Goal: Task Accomplishment & Management: Manage account settings

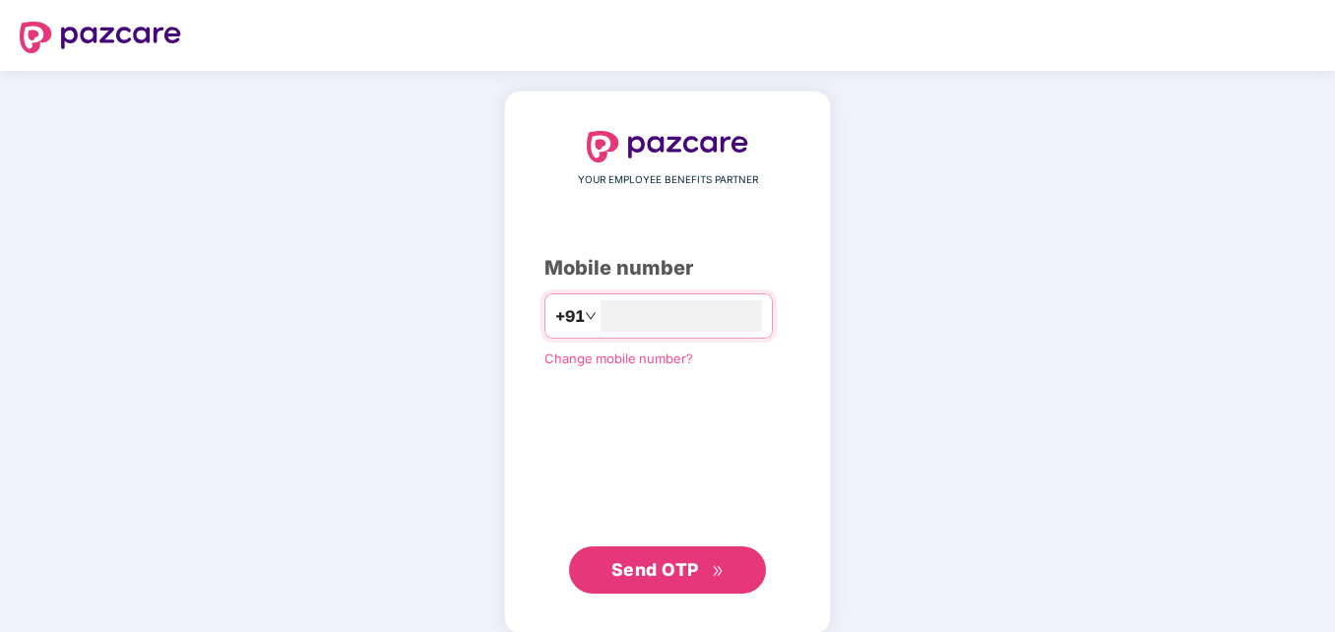
type input "**********"
click at [516, 122] on div "**********" at bounding box center [667, 363] width 327 height 544
click at [641, 561] on span "Send OTP" at bounding box center [655, 567] width 88 height 21
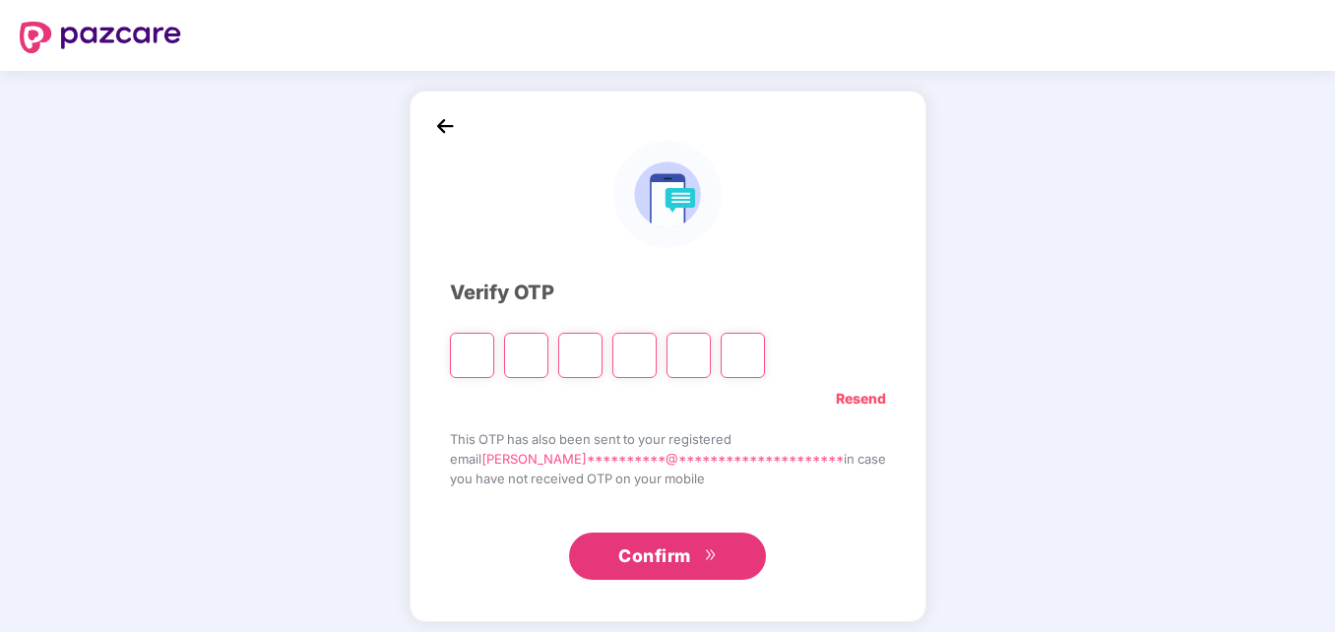
type input "*"
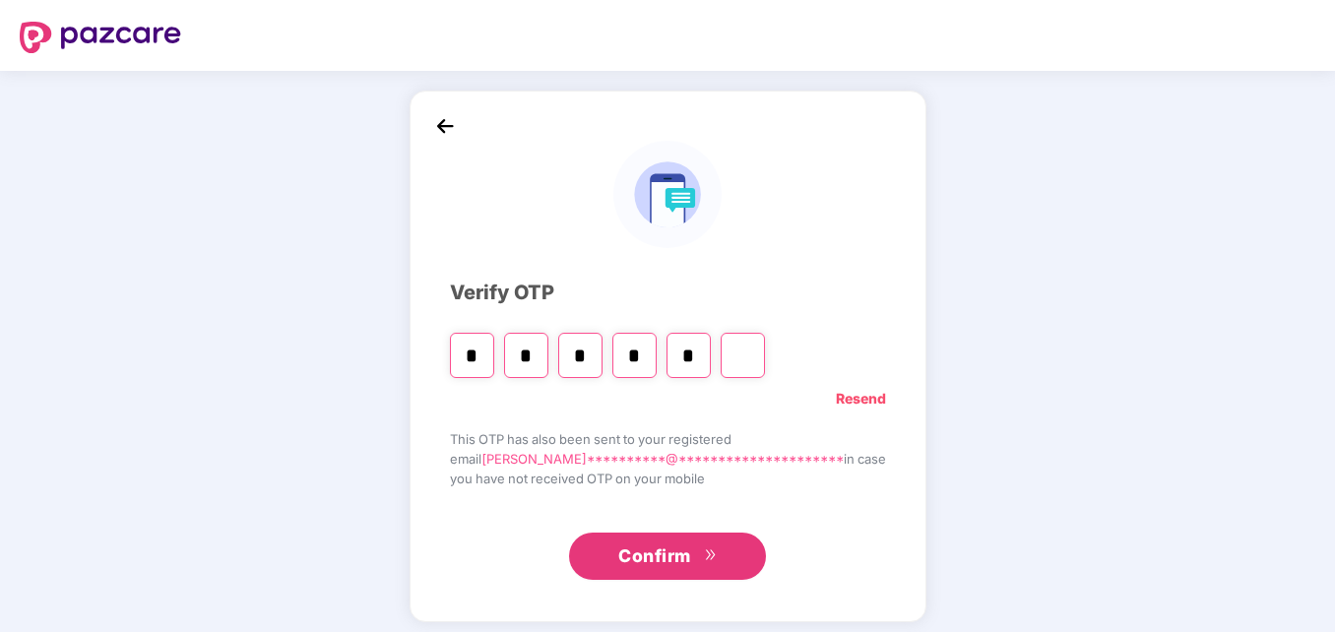
type input "*"
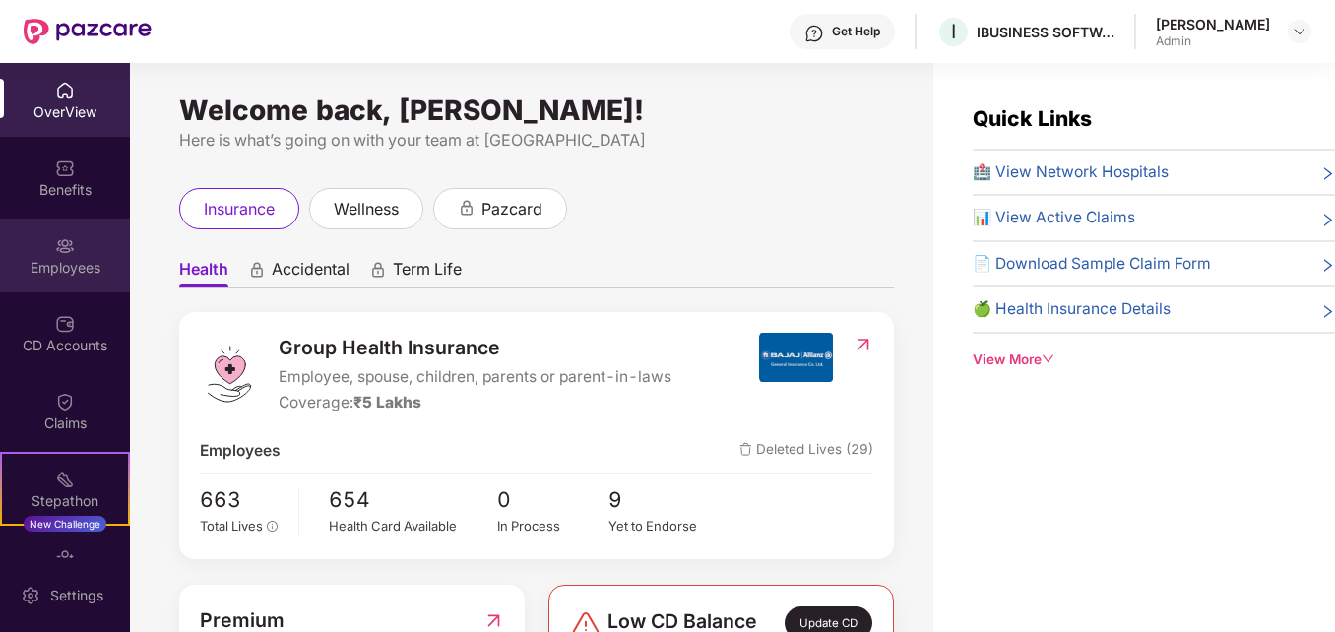
click at [56, 252] on img at bounding box center [65, 246] width 20 height 20
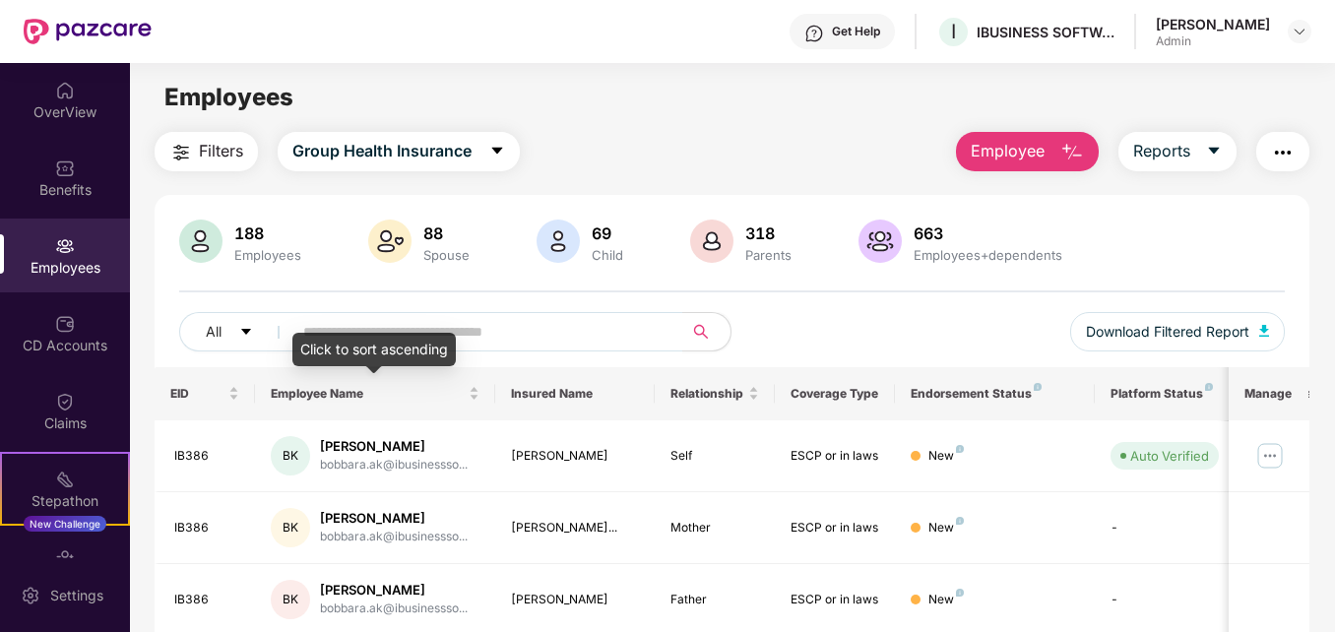
click at [381, 335] on div "Click to sort ascending" at bounding box center [373, 349] width 163 height 33
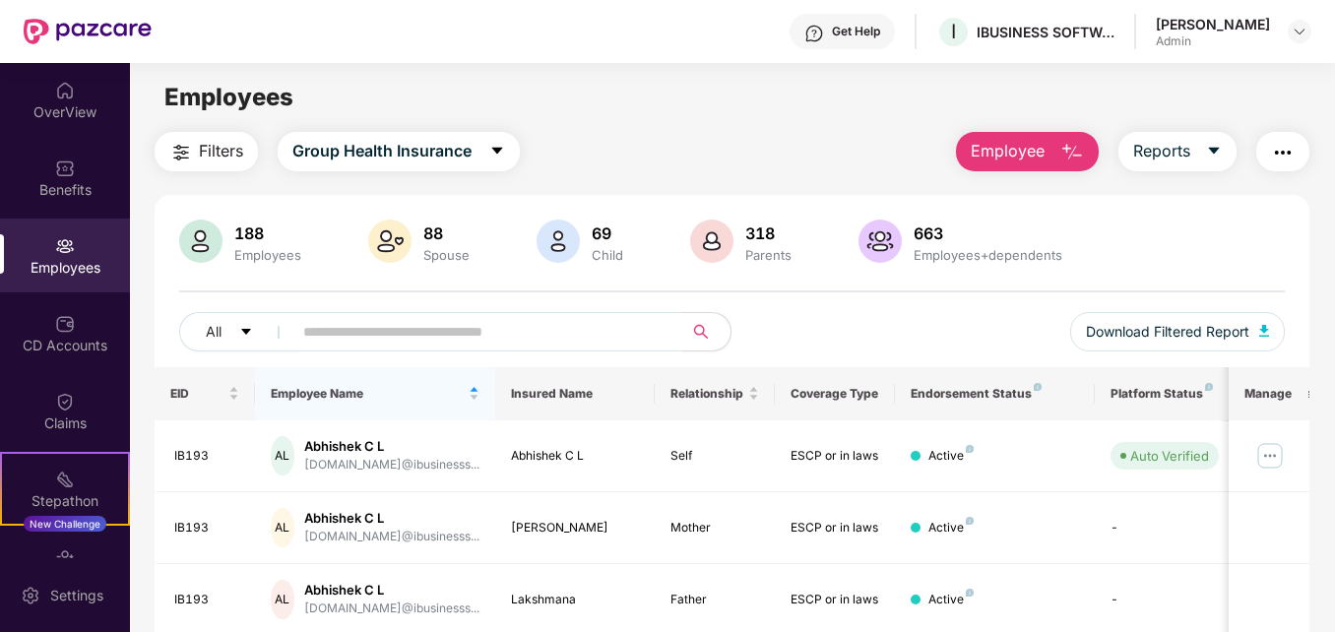
click at [45, 255] on div "Employees" at bounding box center [65, 256] width 130 height 74
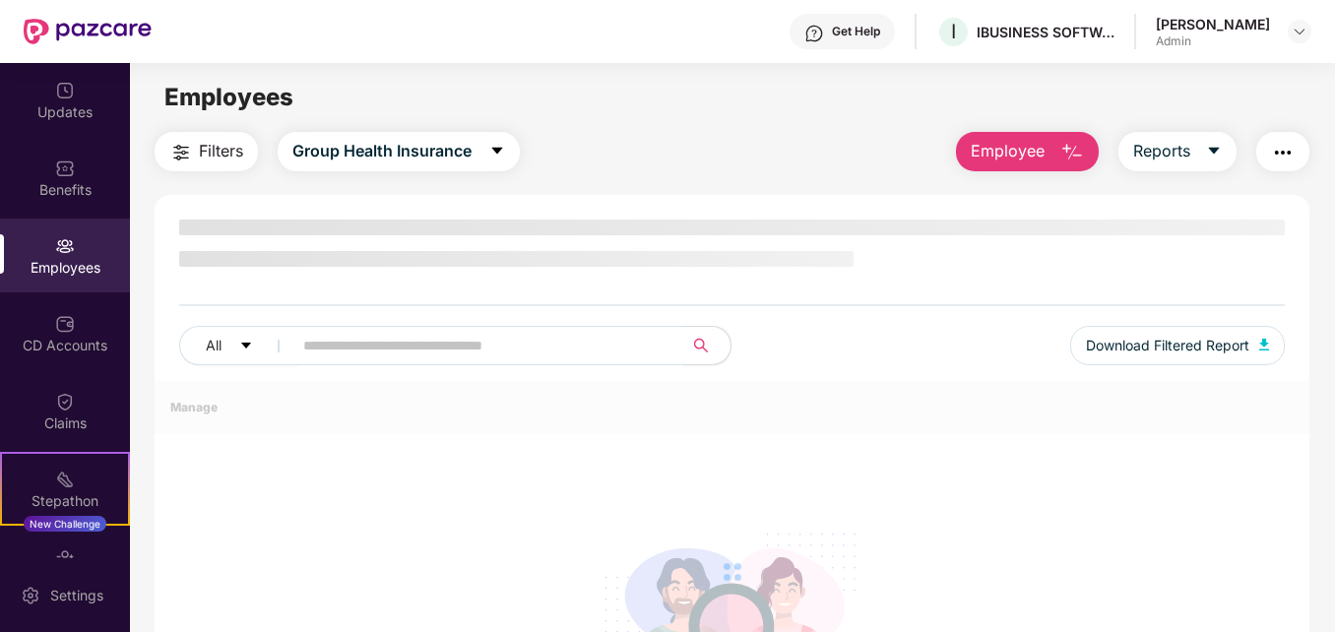
click at [60, 260] on div "Employees" at bounding box center [65, 268] width 130 height 20
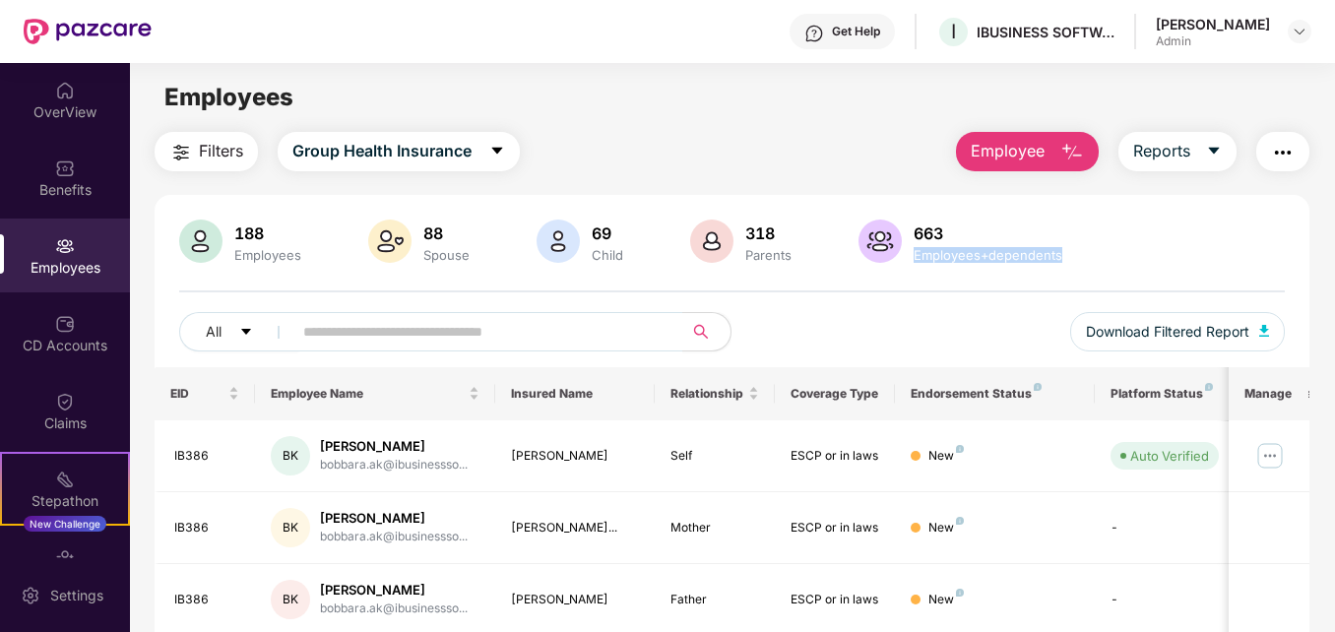
drag, startPoint x: 1332, startPoint y: 195, endPoint x: 1331, endPoint y: 266, distance: 70.9
drag, startPoint x: 1331, startPoint y: 266, endPoint x: 1285, endPoint y: 256, distance: 47.3
click at [1284, 256] on div "188 Employees 88 Spouse 69 Child 318 Parents 663 Employees+dependents" at bounding box center [731, 243] width 1105 height 47
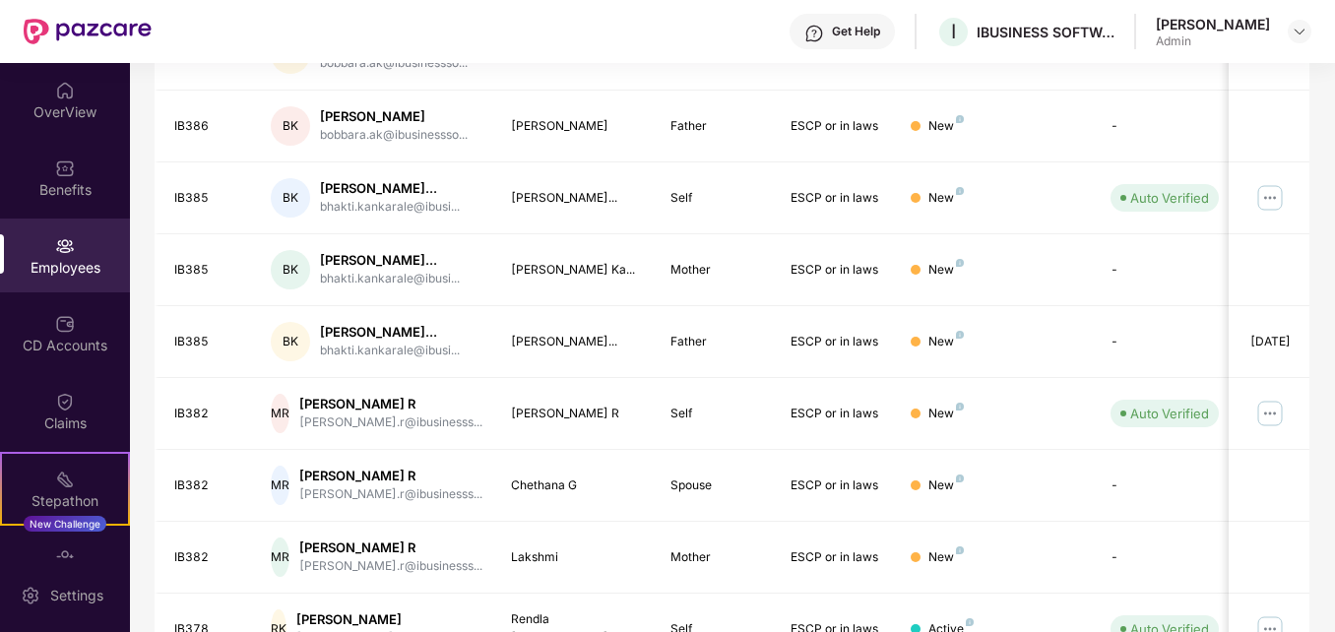
scroll to position [627, 0]
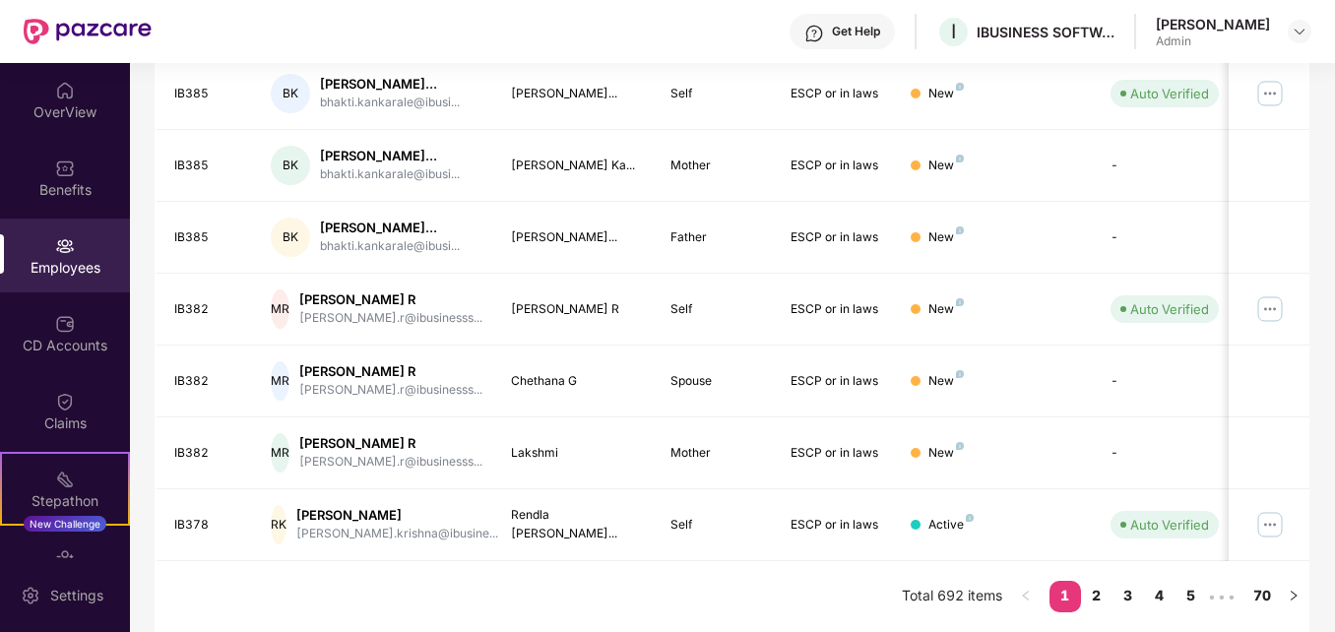
click at [1323, 423] on div "Filters Group Health Insurance Employee Reports 188 Employees 88 Spouse 69 Chil…" at bounding box center [732, 93] width 1204 height 1078
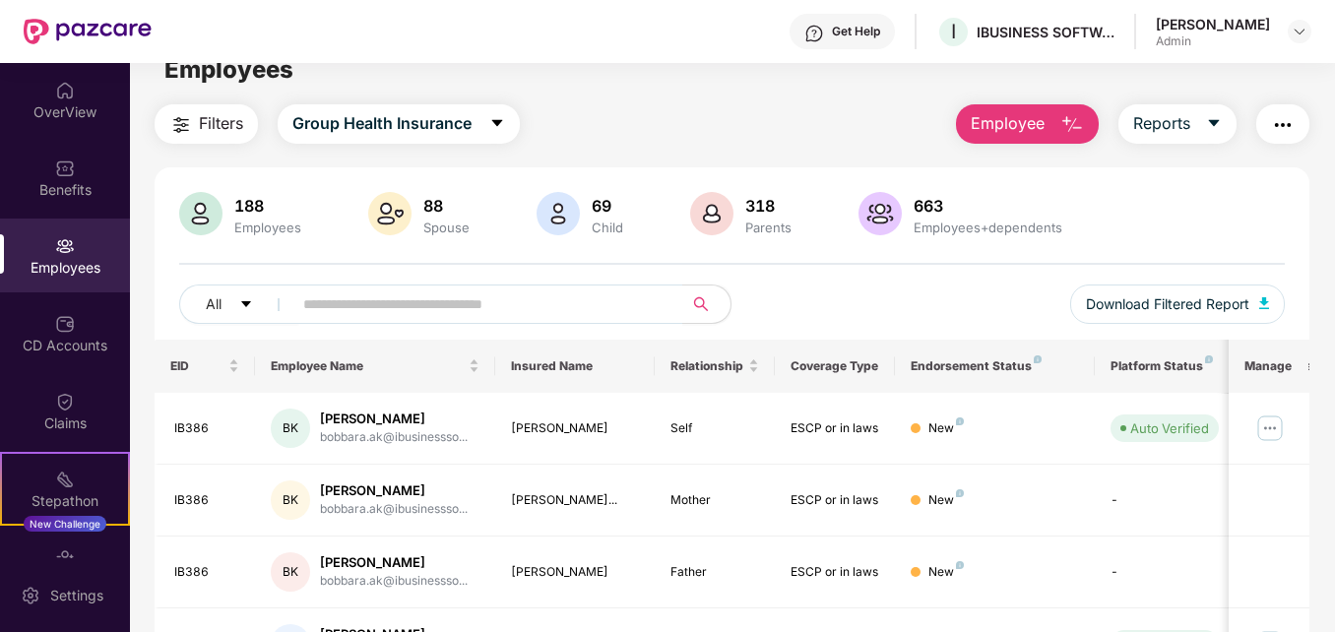
scroll to position [0, 0]
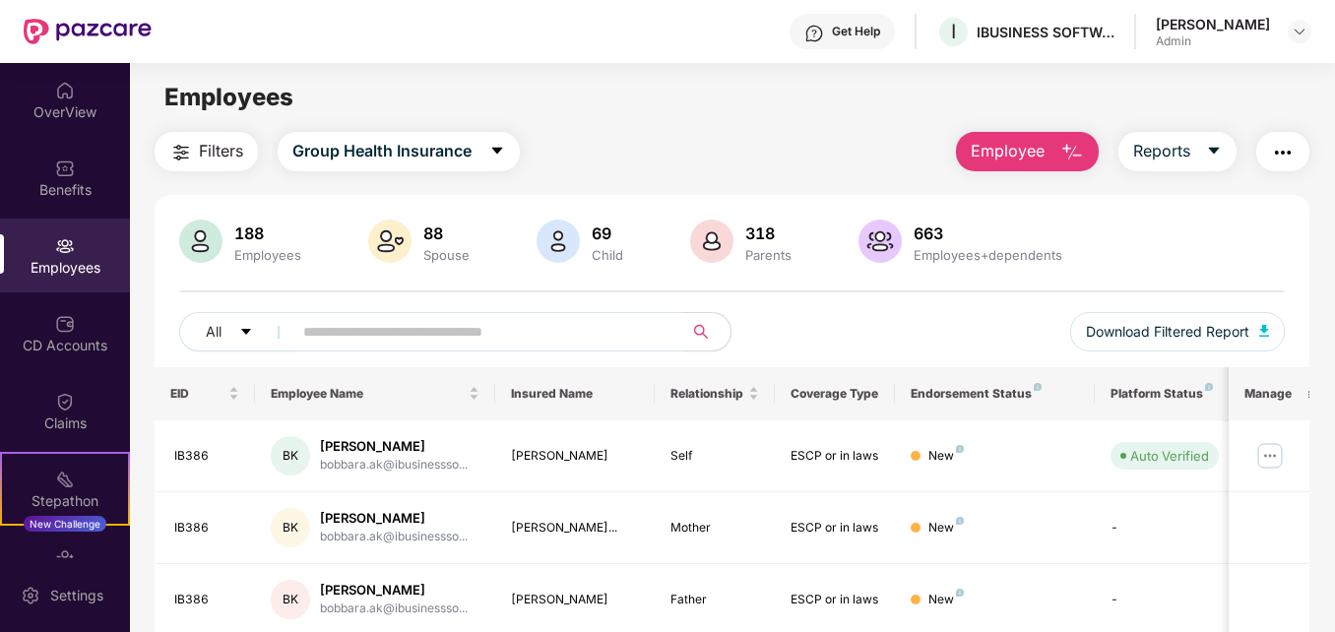
click at [471, 331] on input "text" at bounding box center [479, 332] width 353 height 30
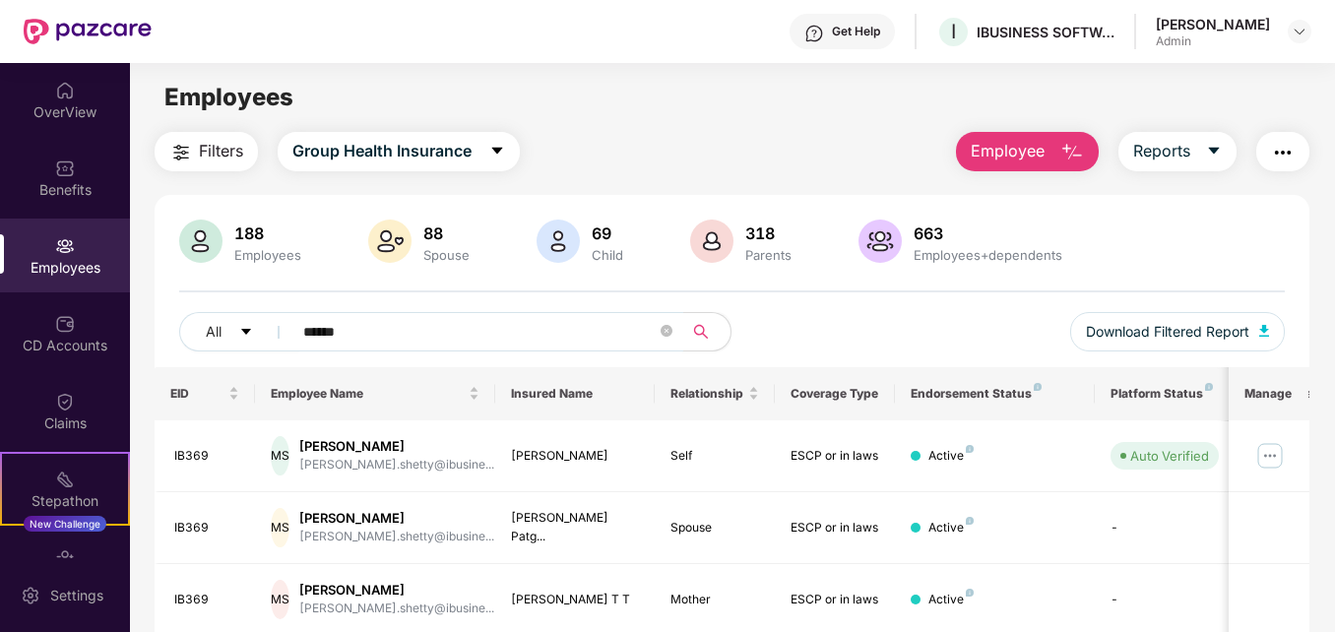
type input "******"
